Goal: Entertainment & Leisure: Consume media (video, audio)

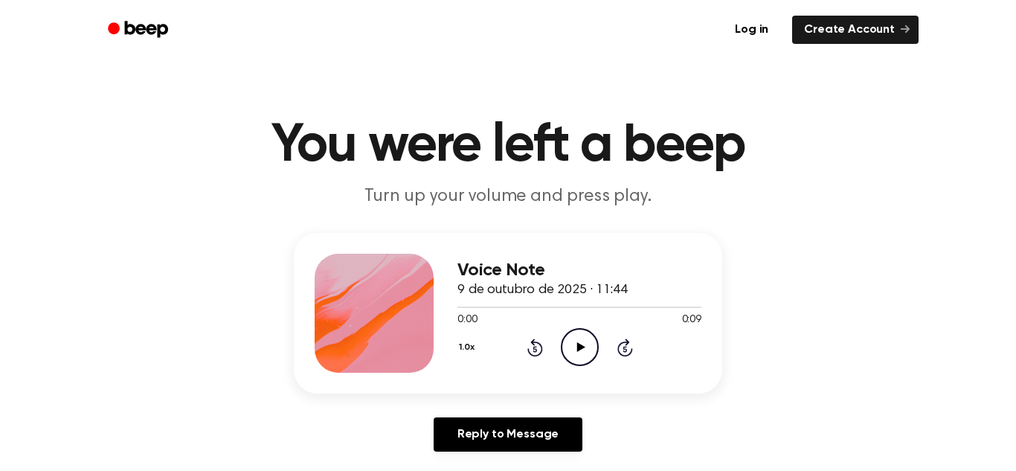
click at [564, 335] on circle at bounding box center [579, 347] width 36 height 36
click at [577, 340] on icon "Pause Audio" at bounding box center [580, 347] width 38 height 38
click at [791, 281] on div "Voice Note 9 de outubro de 2025 · 11:44 0:02 0:09 Your browser does not support…" at bounding box center [508, 348] width 980 height 230
click at [543, 350] on div "1.0x Rewind 5 seconds Play Audio Skip 5 seconds" at bounding box center [579, 347] width 244 height 38
click at [541, 347] on icon at bounding box center [535, 347] width 16 height 18
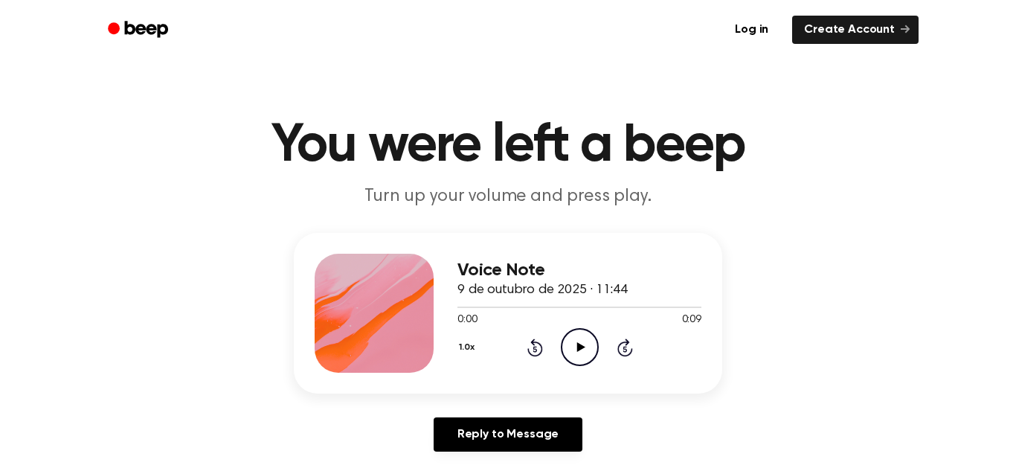
click at [561, 348] on circle at bounding box center [579, 347] width 36 height 36
click at [575, 357] on icon "Pause Audio" at bounding box center [580, 347] width 38 height 38
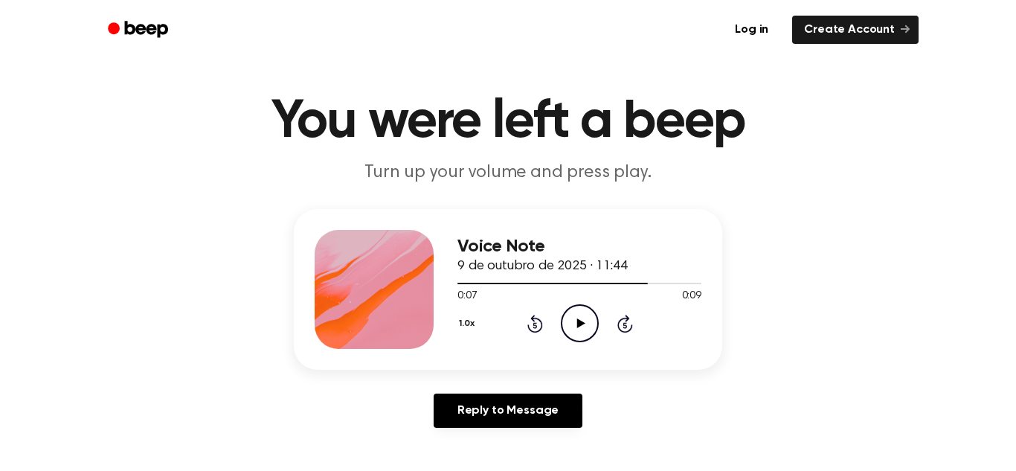
scroll to position [1, 0]
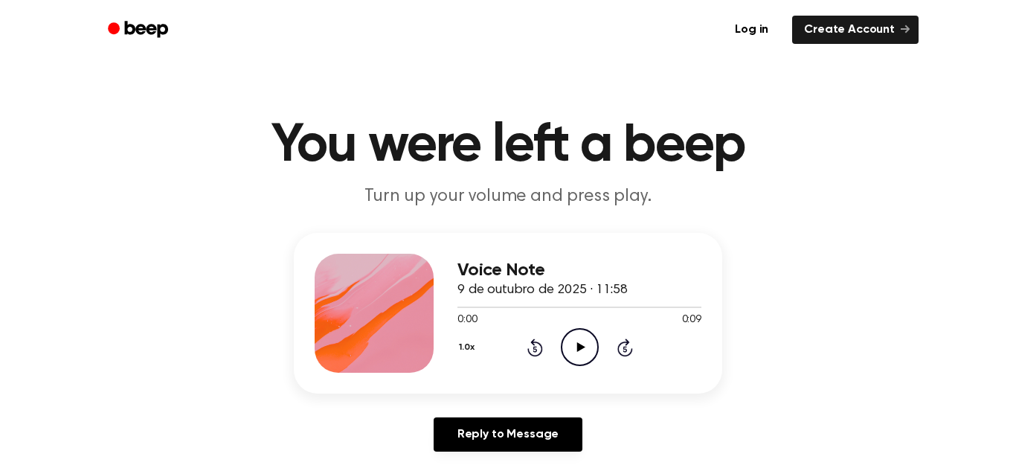
click at [581, 349] on icon "Play Audio" at bounding box center [580, 347] width 38 height 38
click at [579, 349] on icon "Pause Audio" at bounding box center [580, 347] width 38 height 38
click at [579, 349] on icon at bounding box center [580, 347] width 8 height 10
click at [579, 349] on icon "Pause Audio" at bounding box center [580, 347] width 38 height 38
click at [571, 352] on icon "Play Audio" at bounding box center [580, 347] width 38 height 38
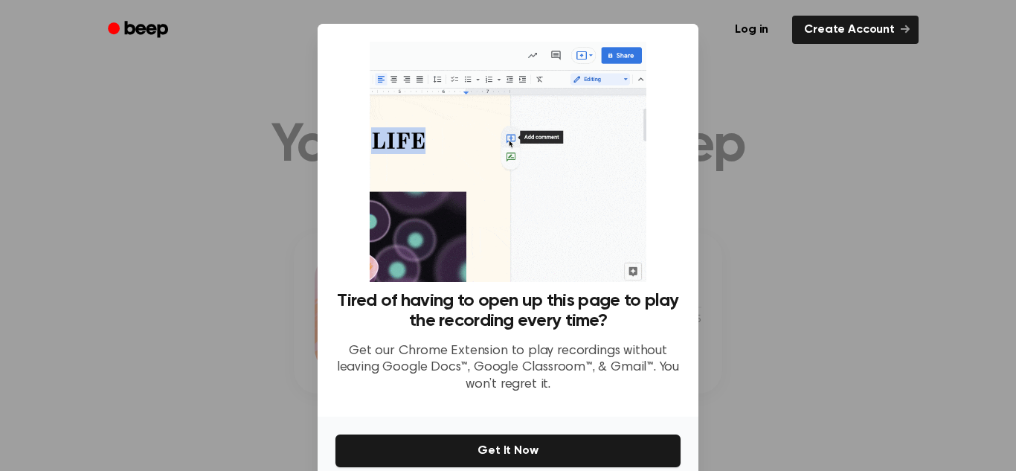
click at [924, 210] on div at bounding box center [508, 235] width 1016 height 471
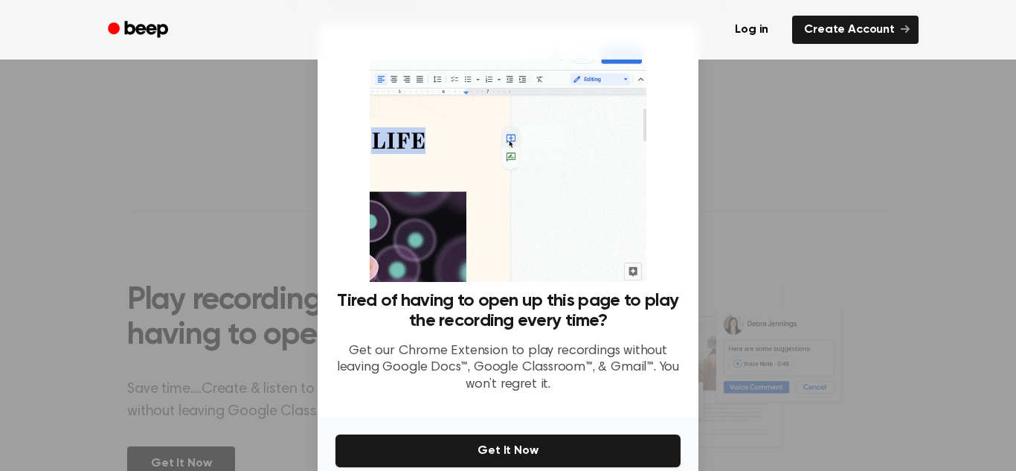
scroll to position [419, 0]
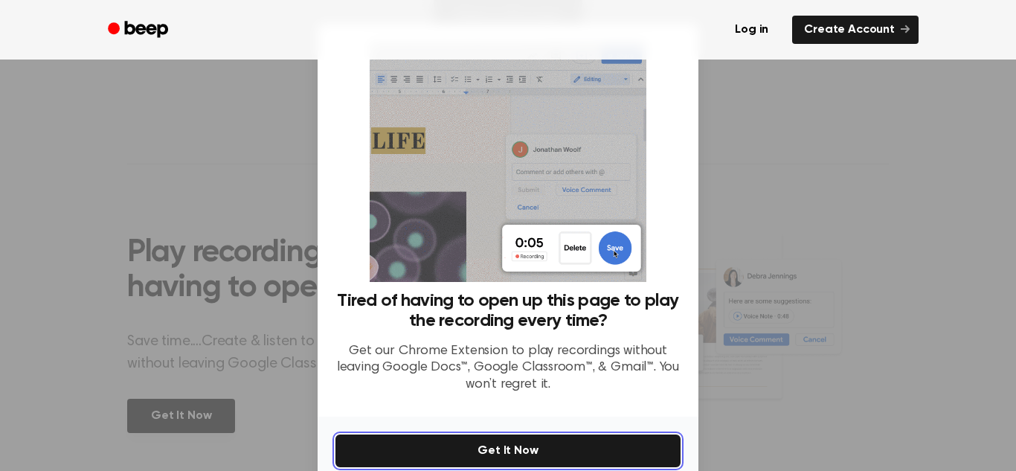
click at [578, 439] on button "Get It Now" at bounding box center [507, 450] width 345 height 33
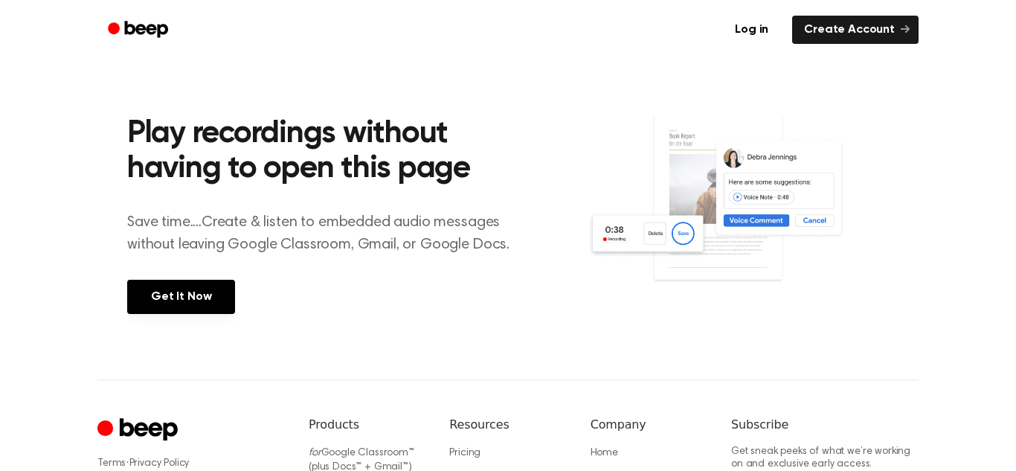
scroll to position [0, 0]
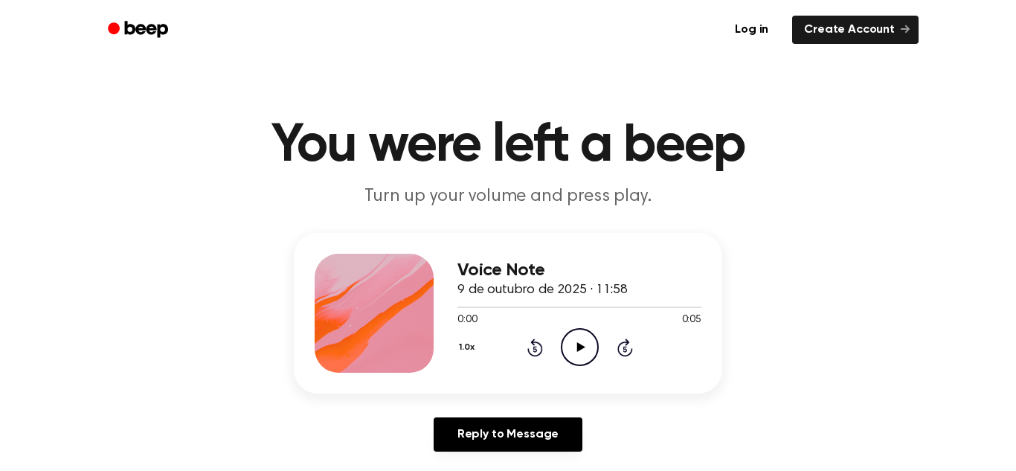
click at [591, 344] on icon "Play Audio" at bounding box center [580, 347] width 38 height 38
click at [577, 341] on icon "Play Audio" at bounding box center [580, 347] width 38 height 38
click at [578, 341] on icon "Pause Audio" at bounding box center [580, 347] width 38 height 38
